Goal: Learn about a topic

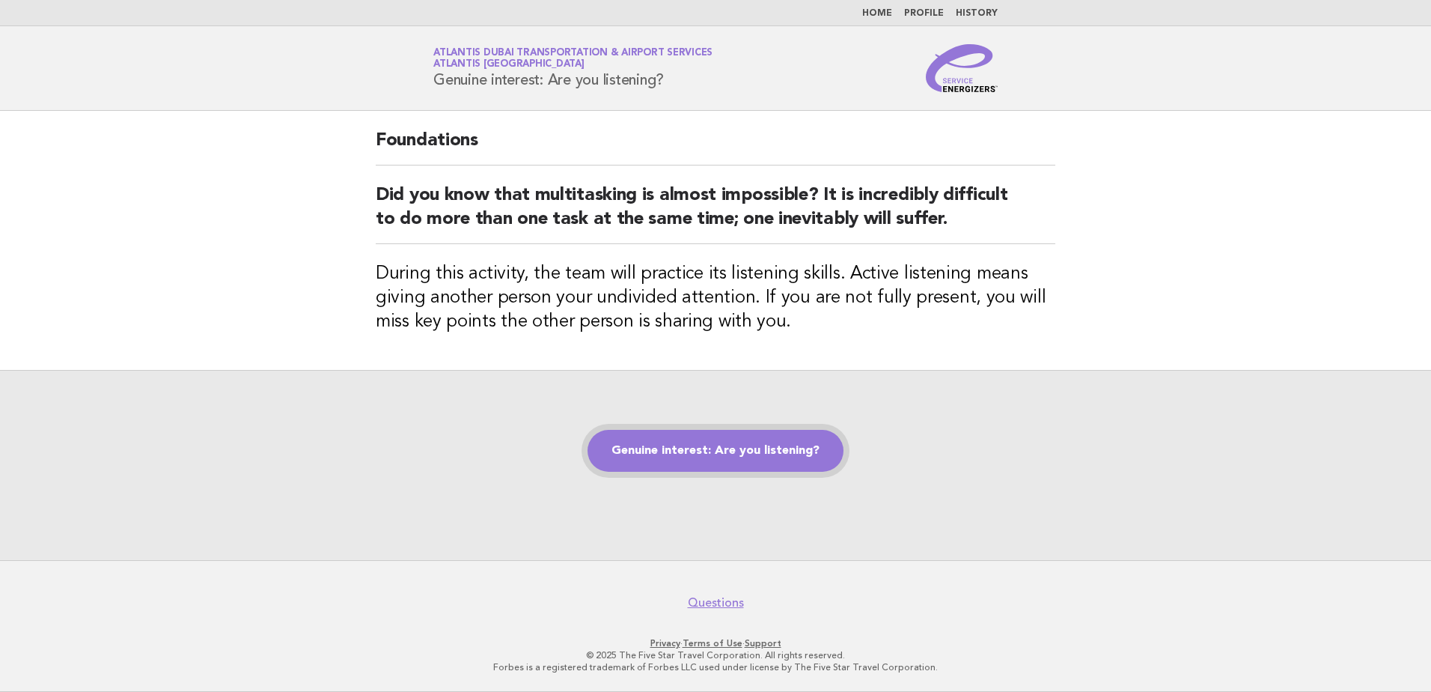
click at [698, 451] on link "Genuine interest: Are you listening?" at bounding box center [716, 451] width 256 height 42
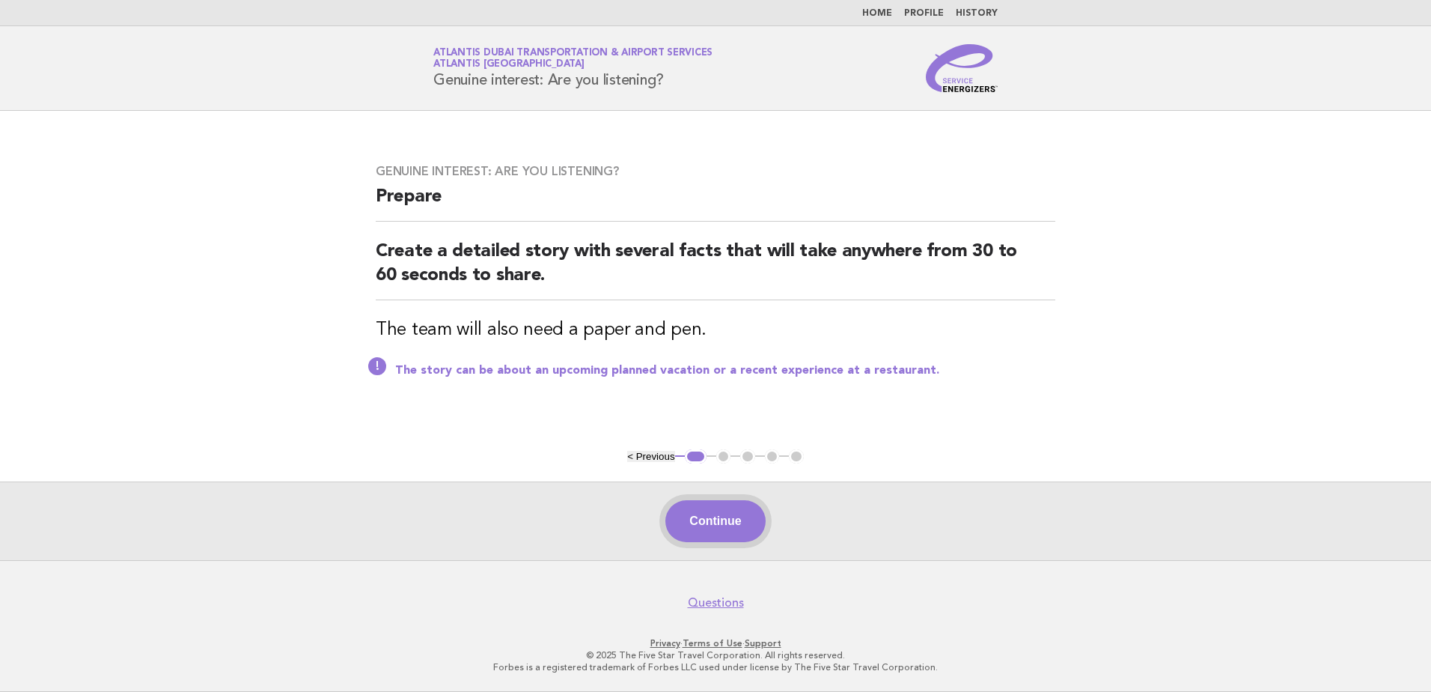
click at [709, 521] on button "Continue" at bounding box center [715, 521] width 100 height 42
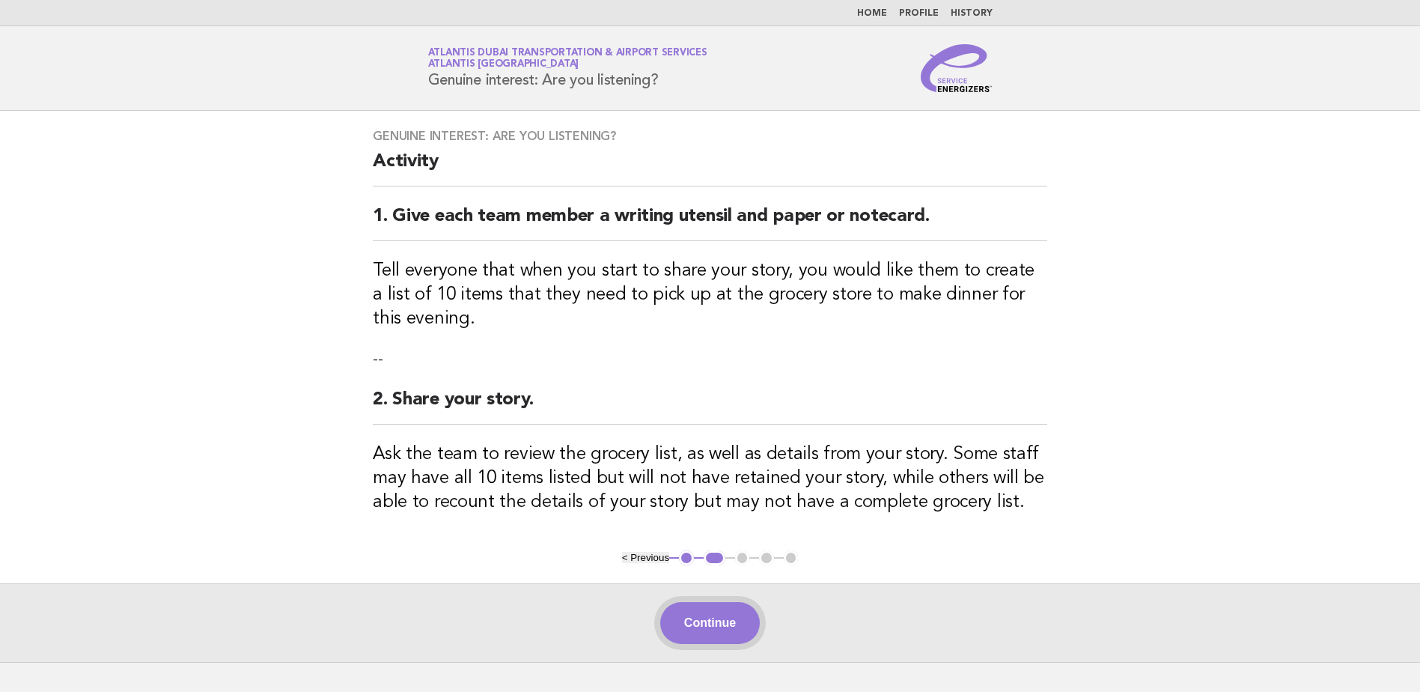
click at [701, 608] on button "Continue" at bounding box center [710, 623] width 100 height 42
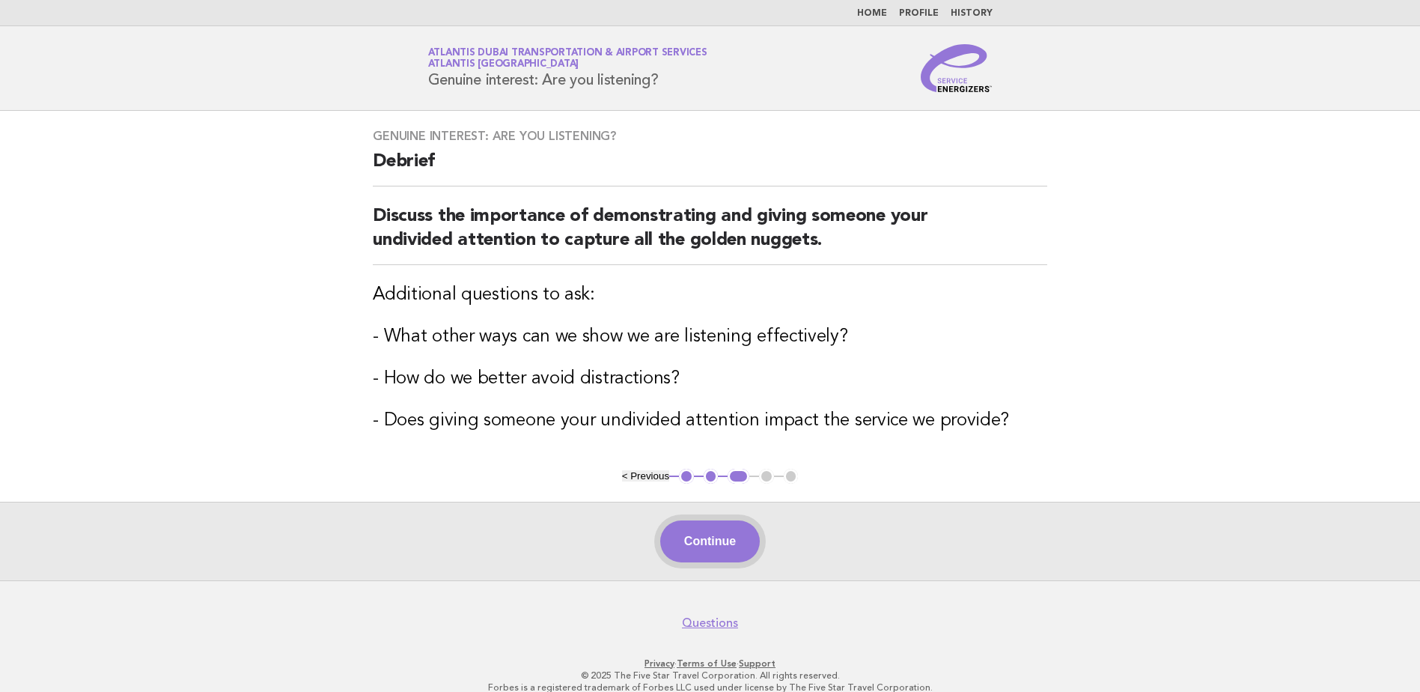
click at [695, 561] on button "Continue" at bounding box center [710, 541] width 100 height 42
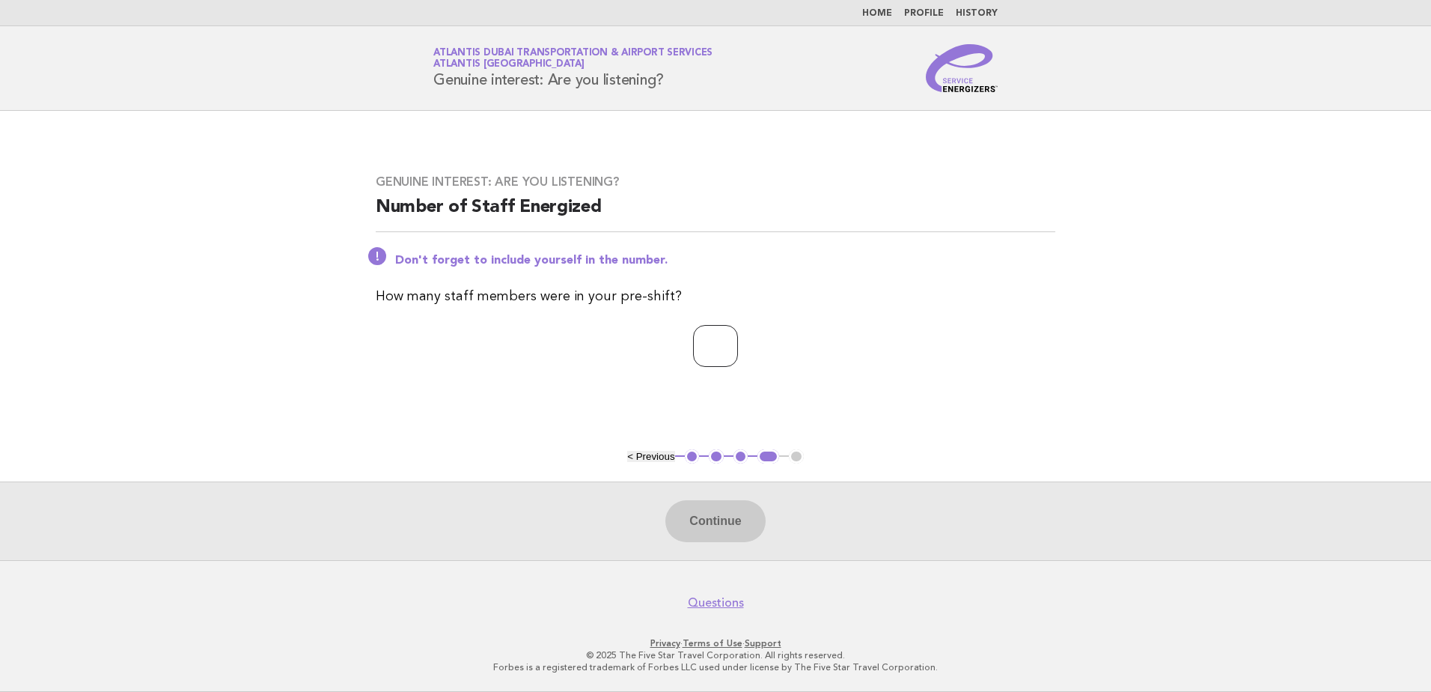
click at [701, 356] on input "number" at bounding box center [715, 346] width 45 height 42
type input "*"
click at [732, 537] on button "Continue" at bounding box center [715, 521] width 100 height 42
